Goal: Task Accomplishment & Management: Manage account settings

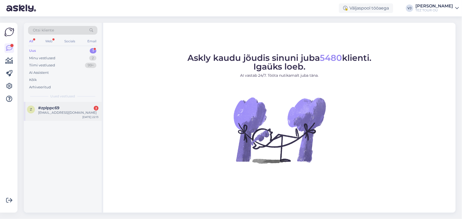
click at [71, 113] on div "katrinlohmus1@gmail.com" at bounding box center [68, 112] width 60 height 5
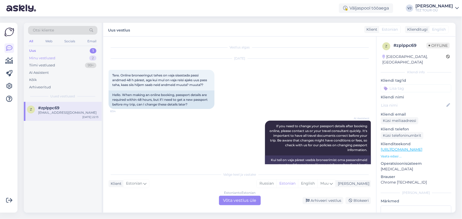
click at [64, 57] on div "Minu vestlused 2" at bounding box center [62, 57] width 69 height 7
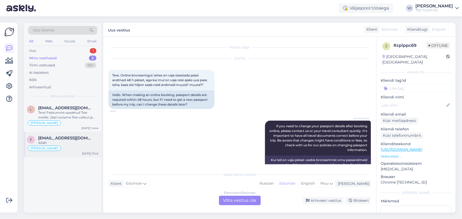
click at [79, 133] on div "e evesagen00@gmail.com Aitàh Vladimir Suhtleb Aug 26 13:42" at bounding box center [63, 144] width 78 height 25
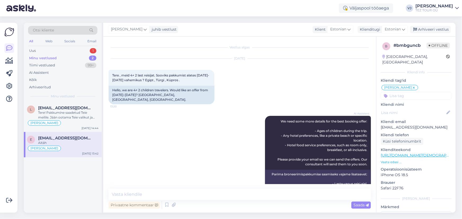
scroll to position [336, 0]
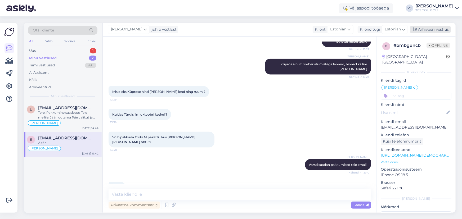
click at [441, 29] on div "Arhiveeri vestlus" at bounding box center [430, 29] width 41 height 7
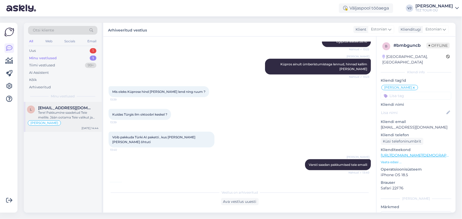
click at [69, 119] on div "Tere! Pakkumine saadetud Teie meilile. Jään ootama Teie valikut ja broneerimiss…" at bounding box center [68, 115] width 60 height 10
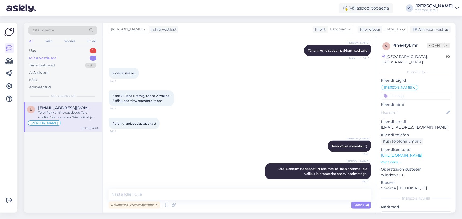
scroll to position [336, 0]
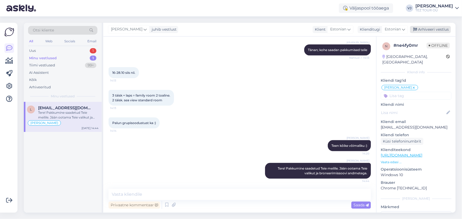
click at [426, 31] on div "Arhiveeri vestlus" at bounding box center [430, 29] width 41 height 7
